Goal: Check status: Check status

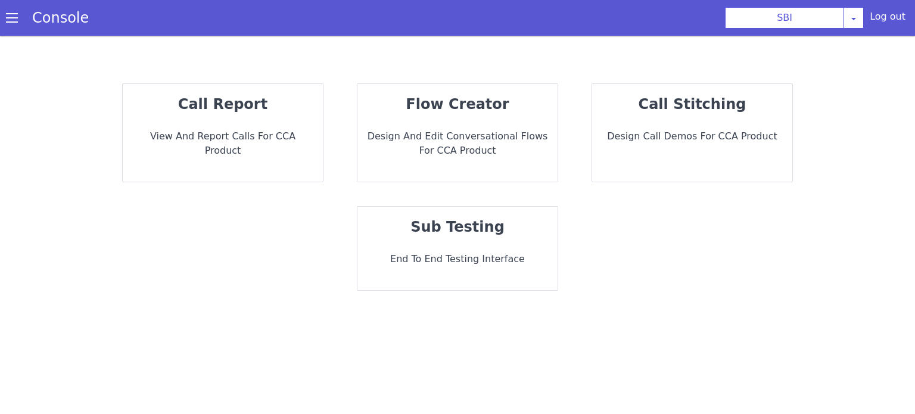
click at [257, 105] on strong "call report" at bounding box center [222, 104] width 89 height 17
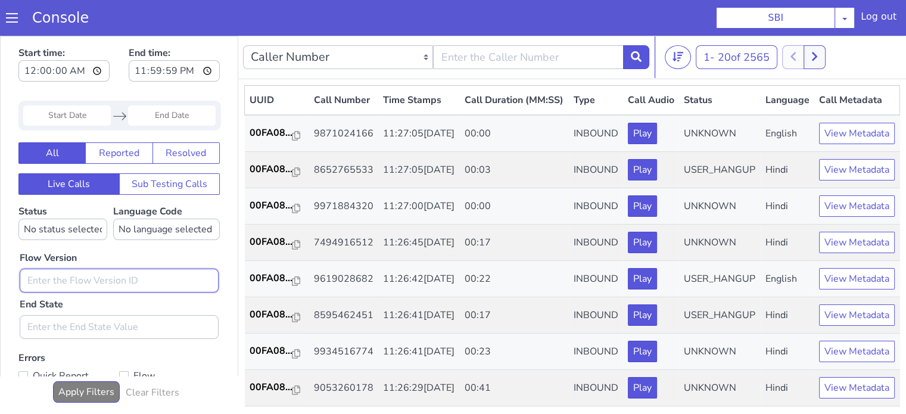
type input "0.1.2"
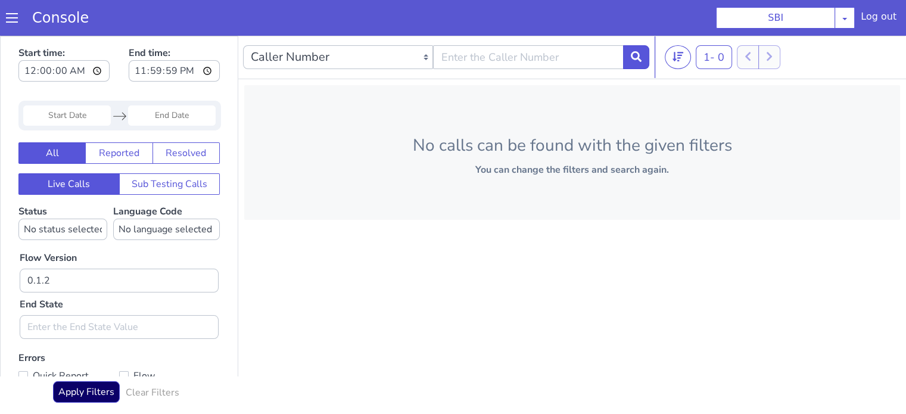
click at [148, 1] on input "Start Date" at bounding box center [127, 4] width 88 height 20
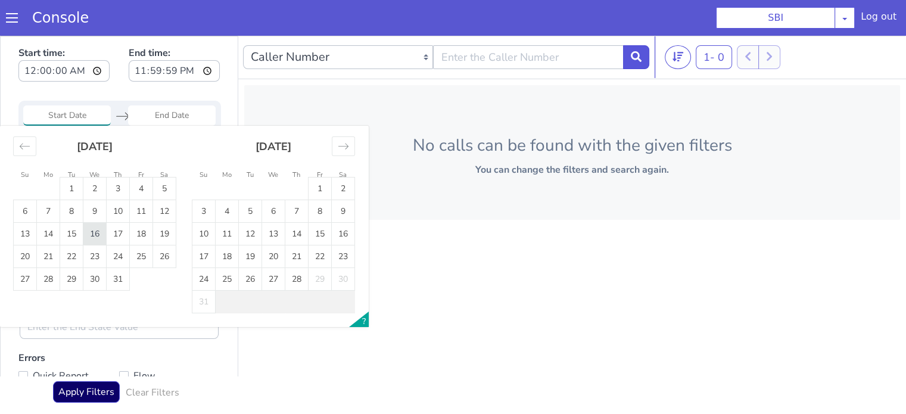
click at [197, 66] on td "16" at bounding box center [198, 69] width 23 height 23
type input "16 Jul 2025"
click at [260, 11] on td "16" at bounding box center [261, 15] width 23 height 23
type input "16 Jul 2025"
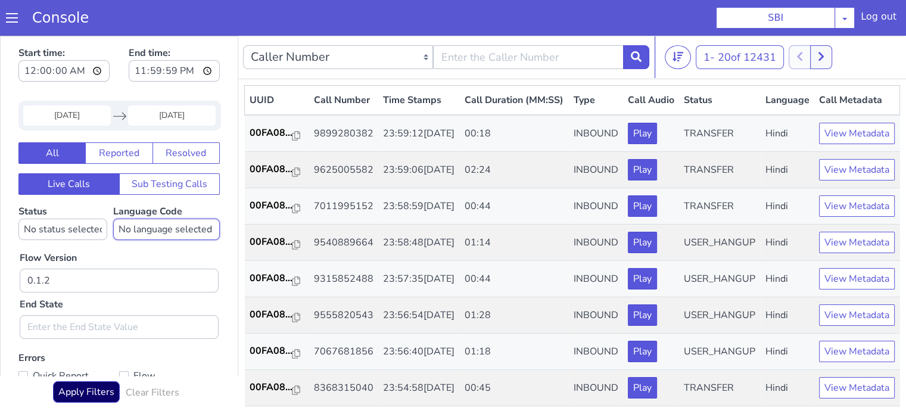
click at [285, 35] on select "No language selected Hindi English Tamil Telugu Kanada Marathi Malayalam Gujara…" at bounding box center [298, 37] width 107 height 21
select select "hi"
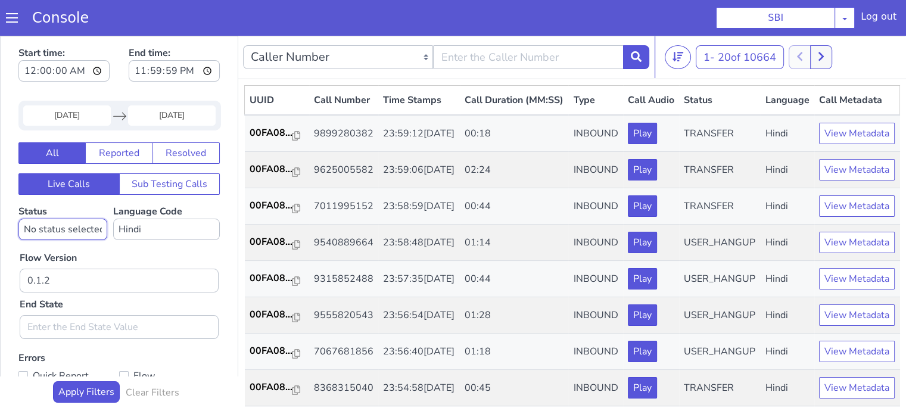
select select "TRANSFER"
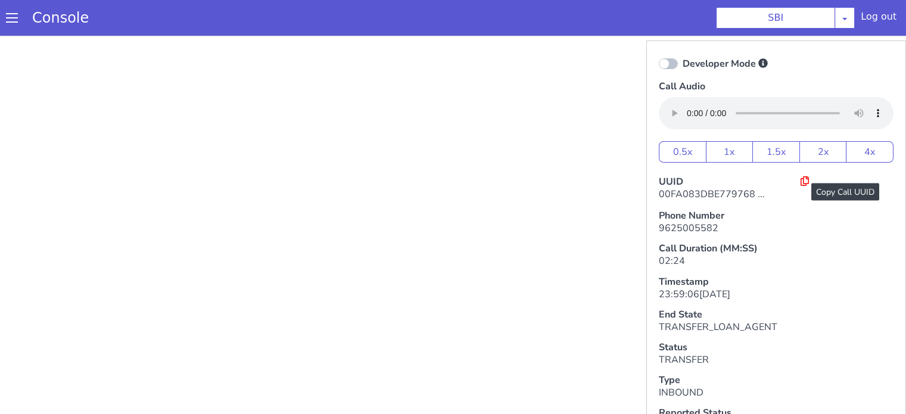
click at [800, 179] on icon at bounding box center [804, 181] width 8 height 10
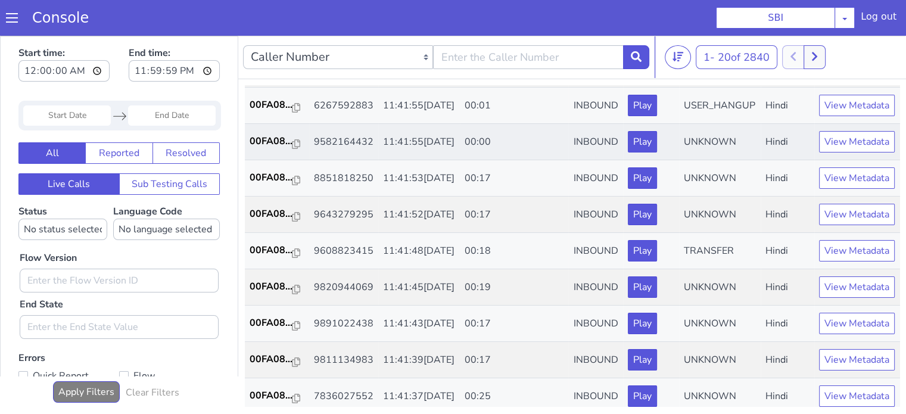
scroll to position [298, 0]
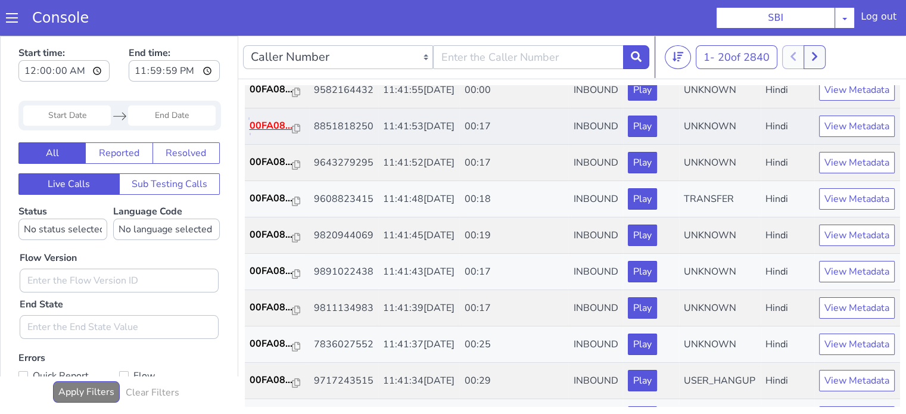
click at [267, 133] on p "00FA08..." at bounding box center [271, 126] width 43 height 14
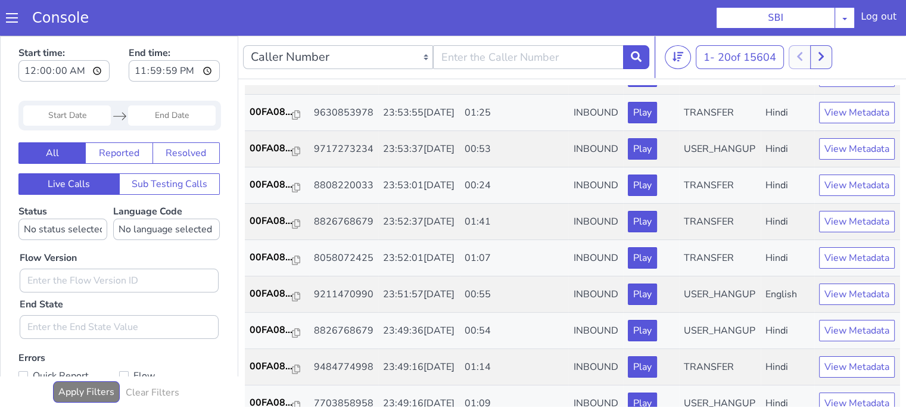
scroll to position [0, 0]
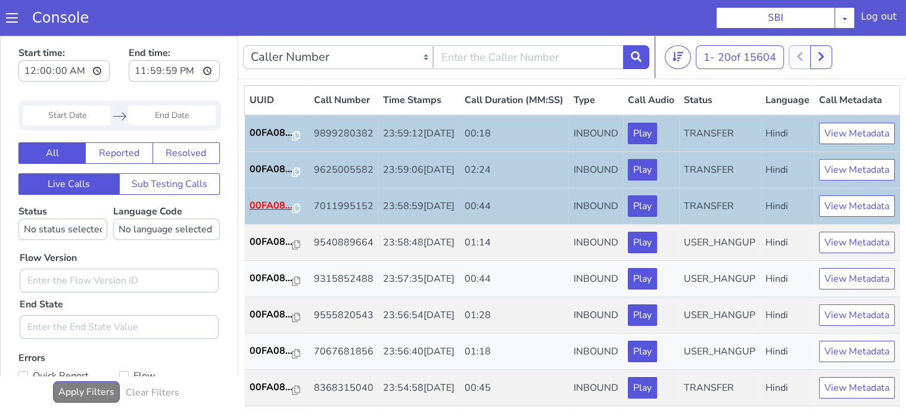
click at [269, 213] on p "00FA08..." at bounding box center [271, 205] width 43 height 14
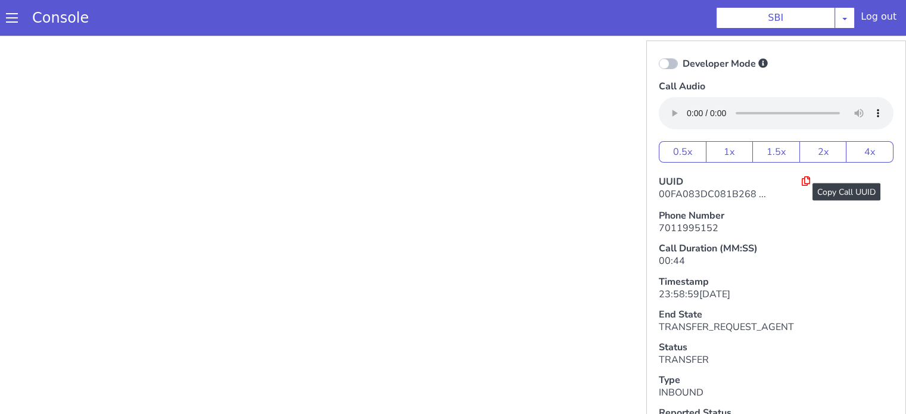
click at [802, 183] on icon at bounding box center [806, 181] width 8 height 10
